Goal: Complete application form

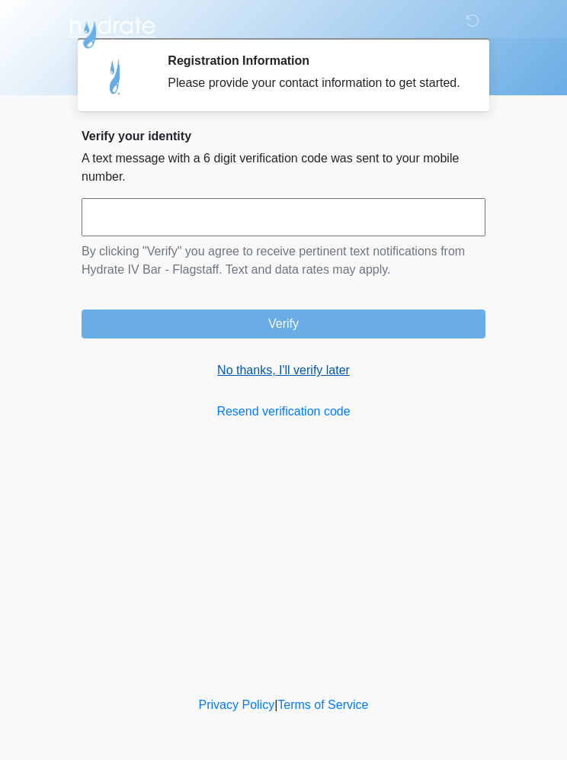
click at [257, 380] on link "No thanks, I'll verify later" at bounding box center [284, 370] width 404 height 18
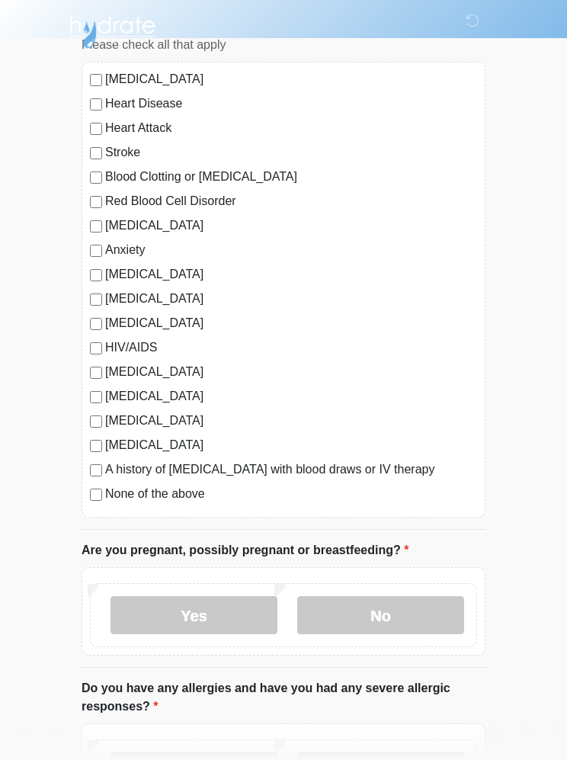
scroll to position [294, 0]
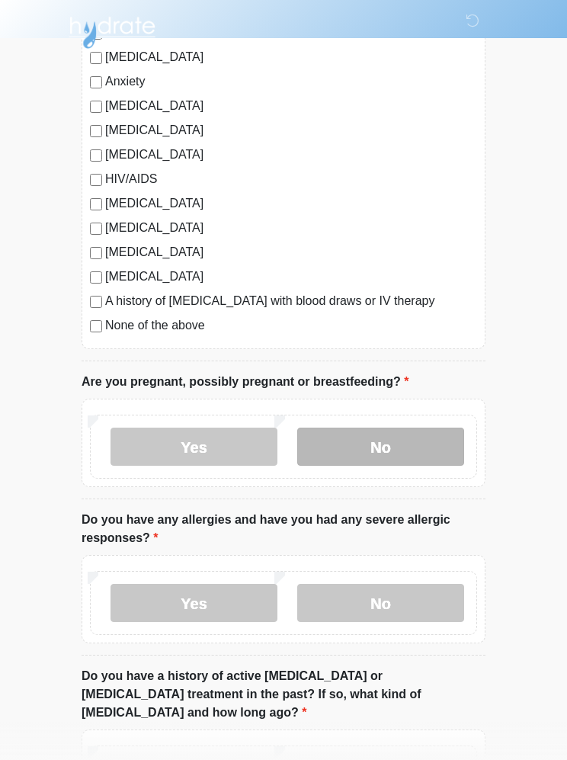
click at [409, 445] on label "No" at bounding box center [380, 447] width 167 height 38
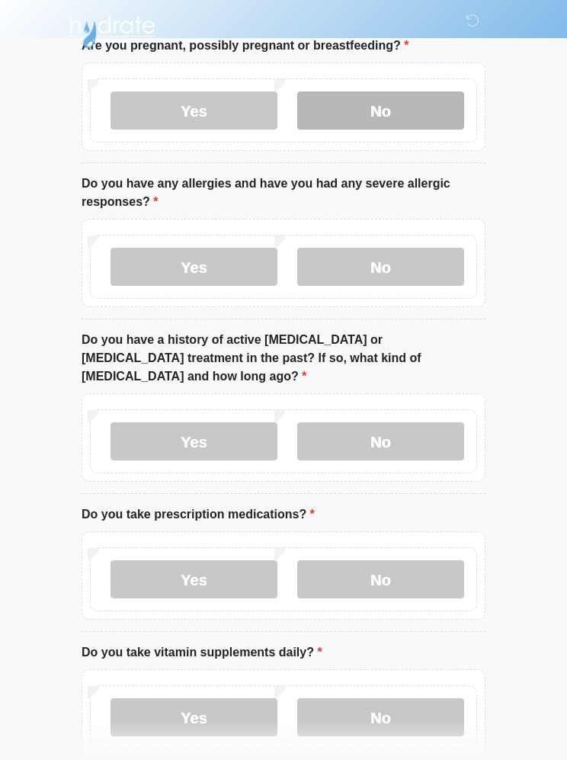
scroll to position [631, 0]
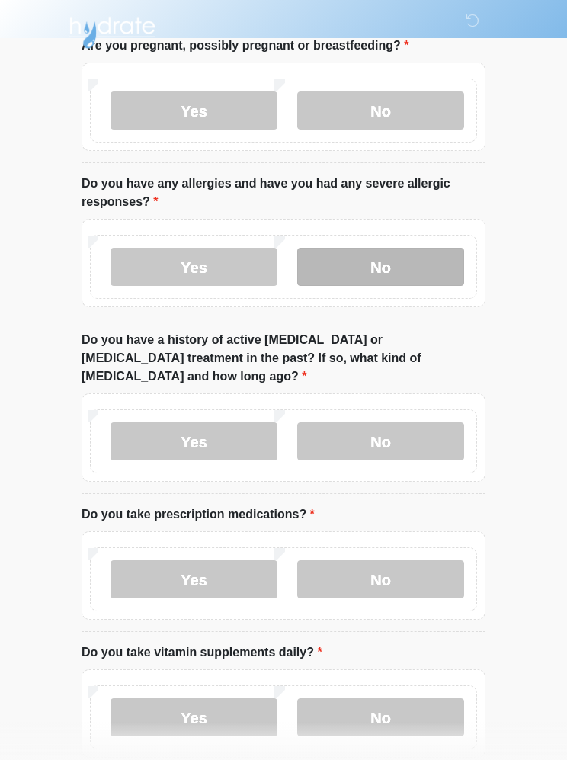
click at [415, 248] on label "No" at bounding box center [380, 267] width 167 height 38
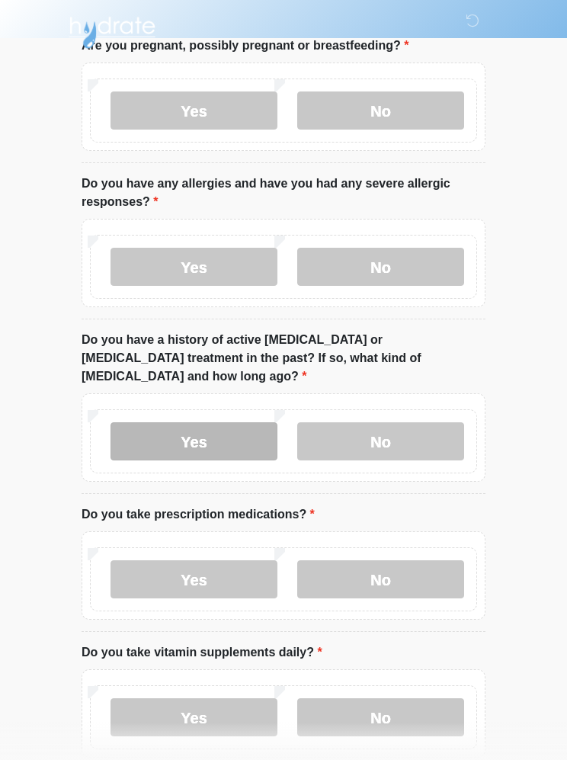
click at [193, 422] on label "Yes" at bounding box center [194, 441] width 167 height 38
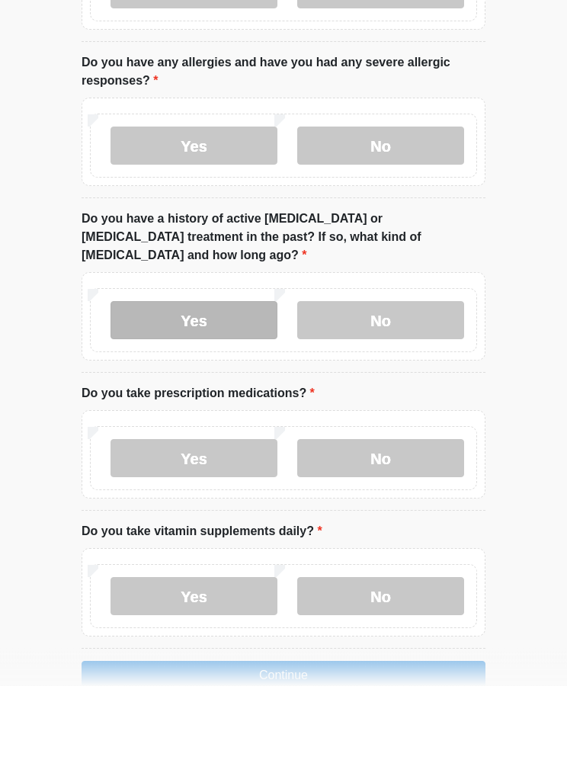
scroll to position [677, 0]
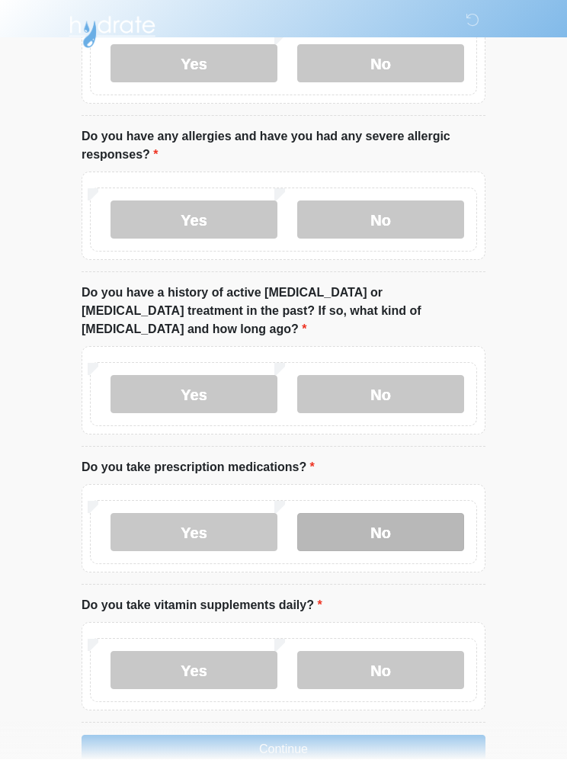
click at [403, 514] on label "No" at bounding box center [380, 533] width 167 height 38
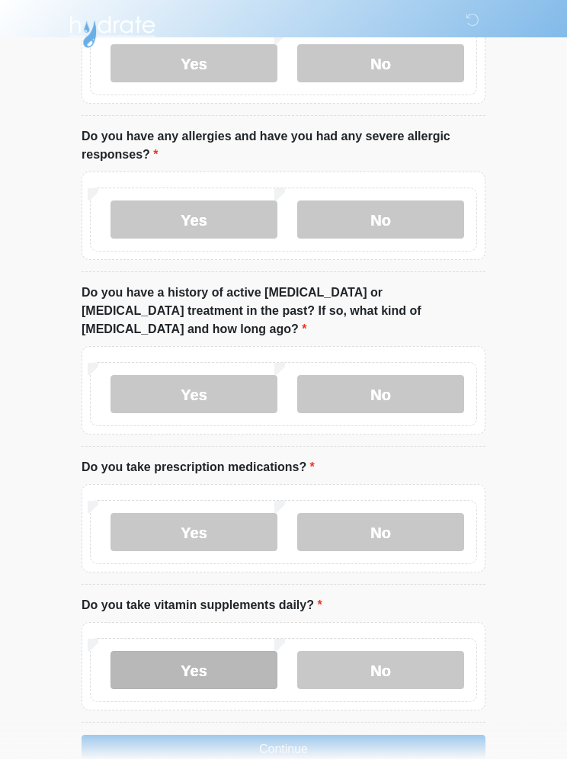
click at [223, 657] on label "Yes" at bounding box center [194, 671] width 167 height 38
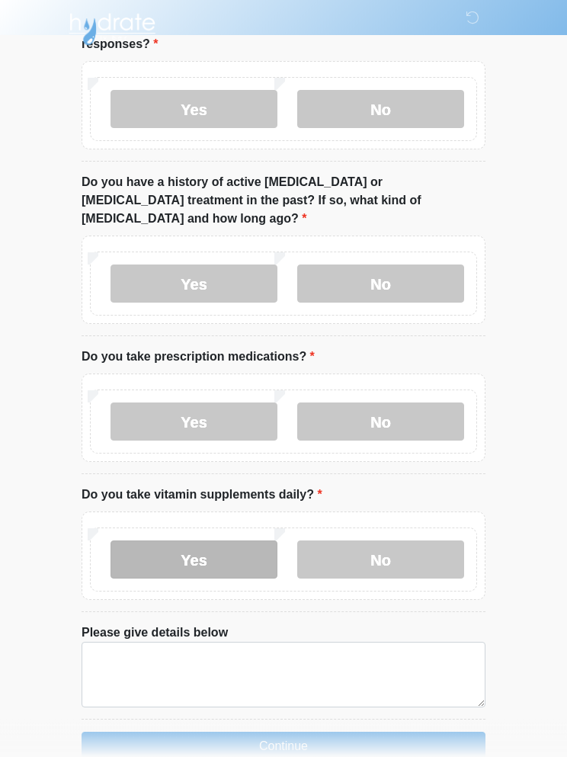
scroll to position [785, 0]
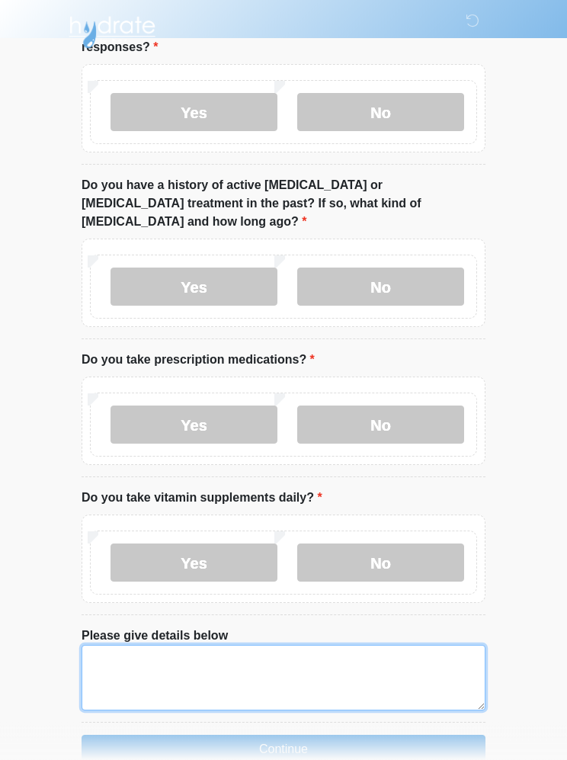
click at [177, 657] on textarea "Please give details below" at bounding box center [284, 679] width 404 height 66
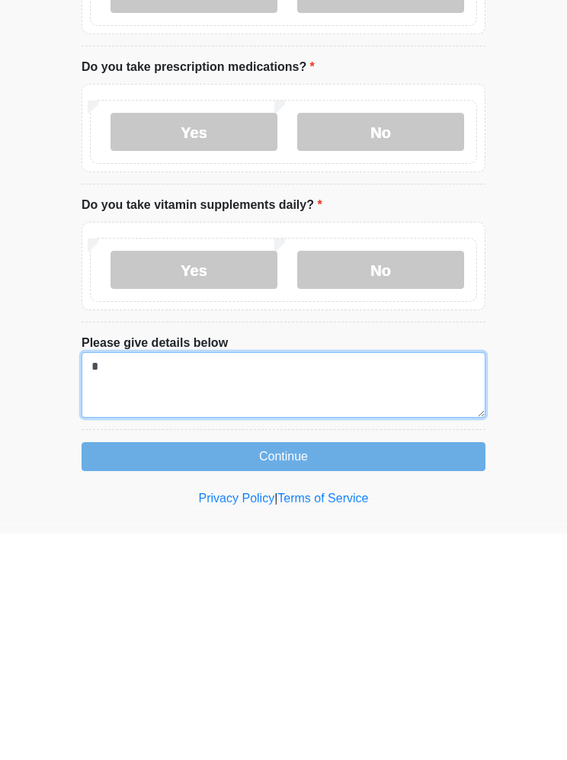
scroll to position [851, 0]
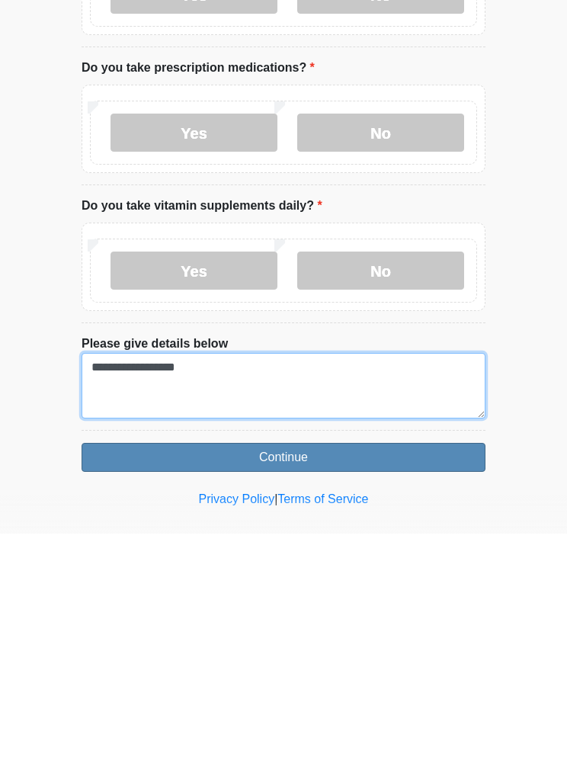
type textarea "**********"
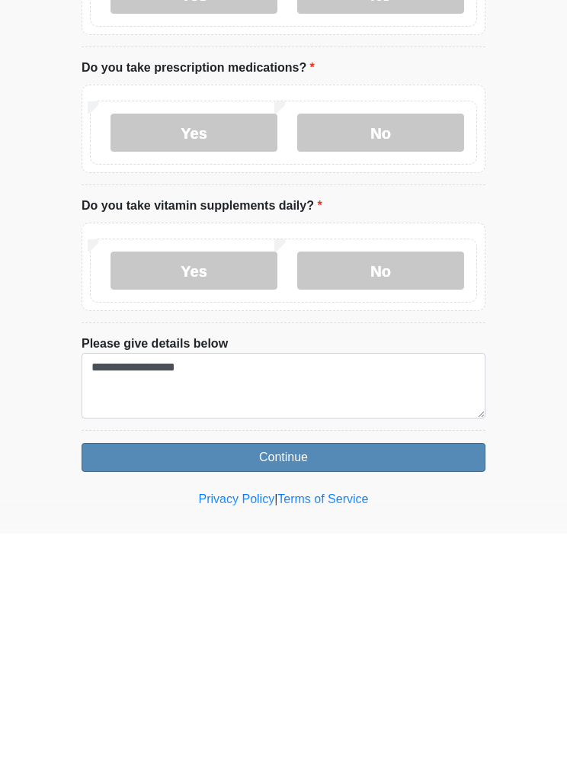
click at [313, 670] on button "Continue" at bounding box center [284, 684] width 404 height 29
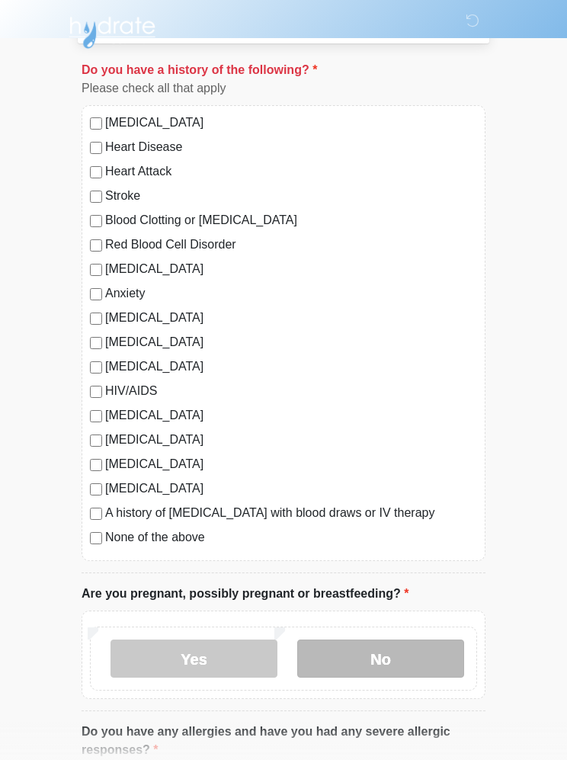
click at [387, 653] on label "No" at bounding box center [380, 659] width 167 height 38
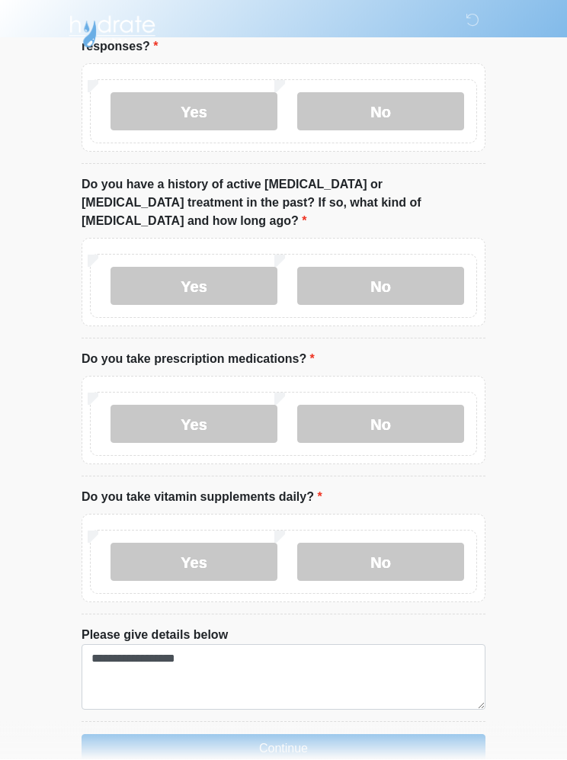
scroll to position [785, 0]
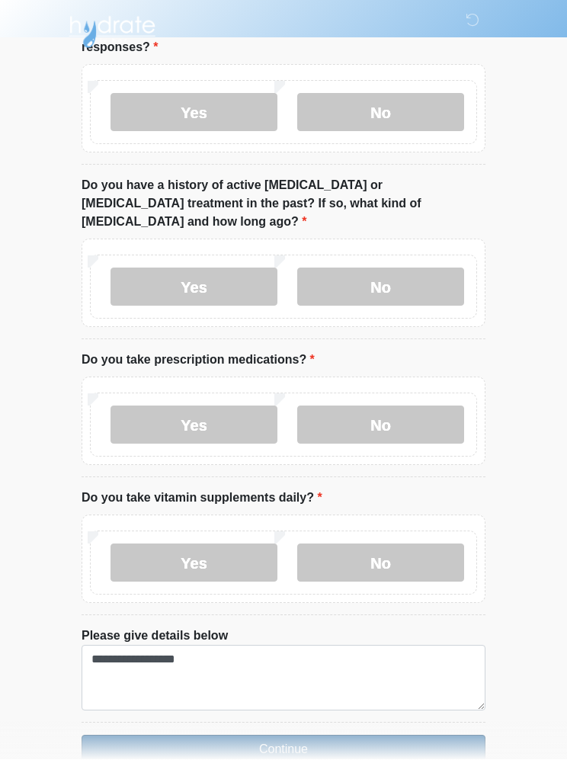
click at [364, 736] on button "Continue" at bounding box center [284, 750] width 404 height 29
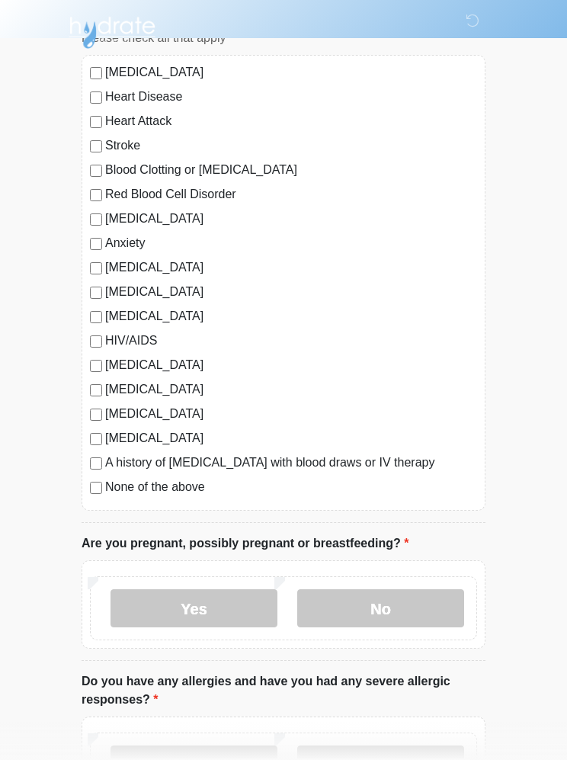
scroll to position [0, 0]
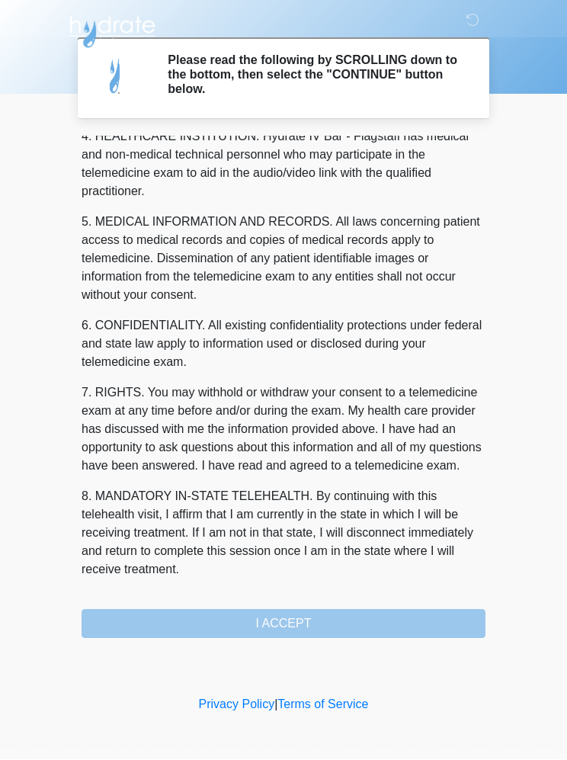
click at [366, 628] on div "1. PURPOSE. The purpose of this form is to obtain your consent for a telemedici…" at bounding box center [284, 387] width 404 height 503
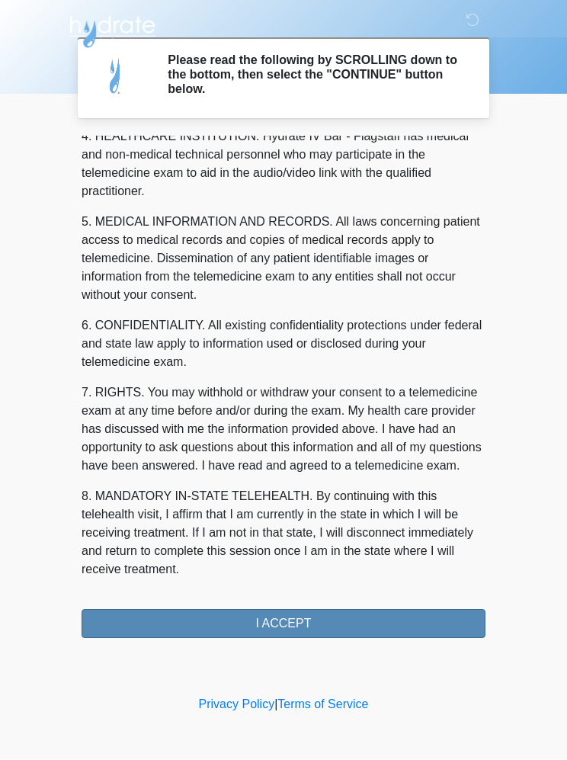
click at [330, 610] on button "I ACCEPT" at bounding box center [284, 624] width 404 height 29
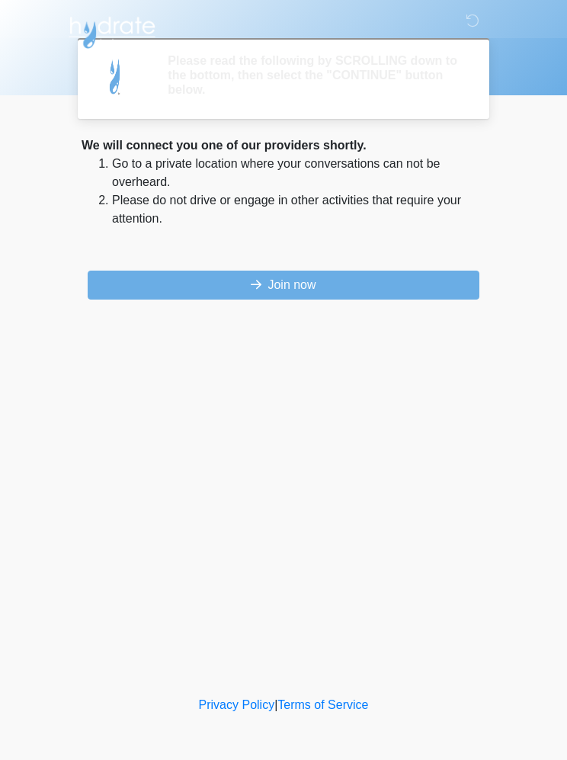
scroll to position [0, 0]
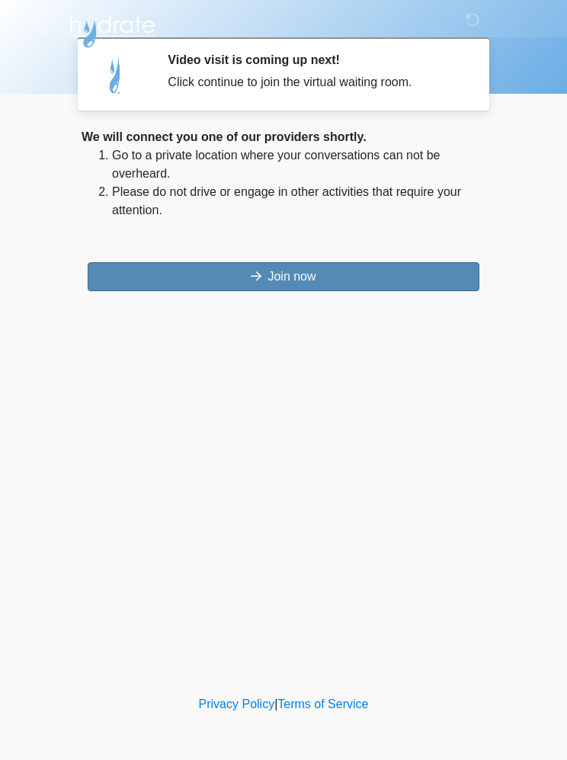
click at [374, 278] on button "Join now" at bounding box center [284, 277] width 392 height 29
